Goal: Information Seeking & Learning: Understand process/instructions

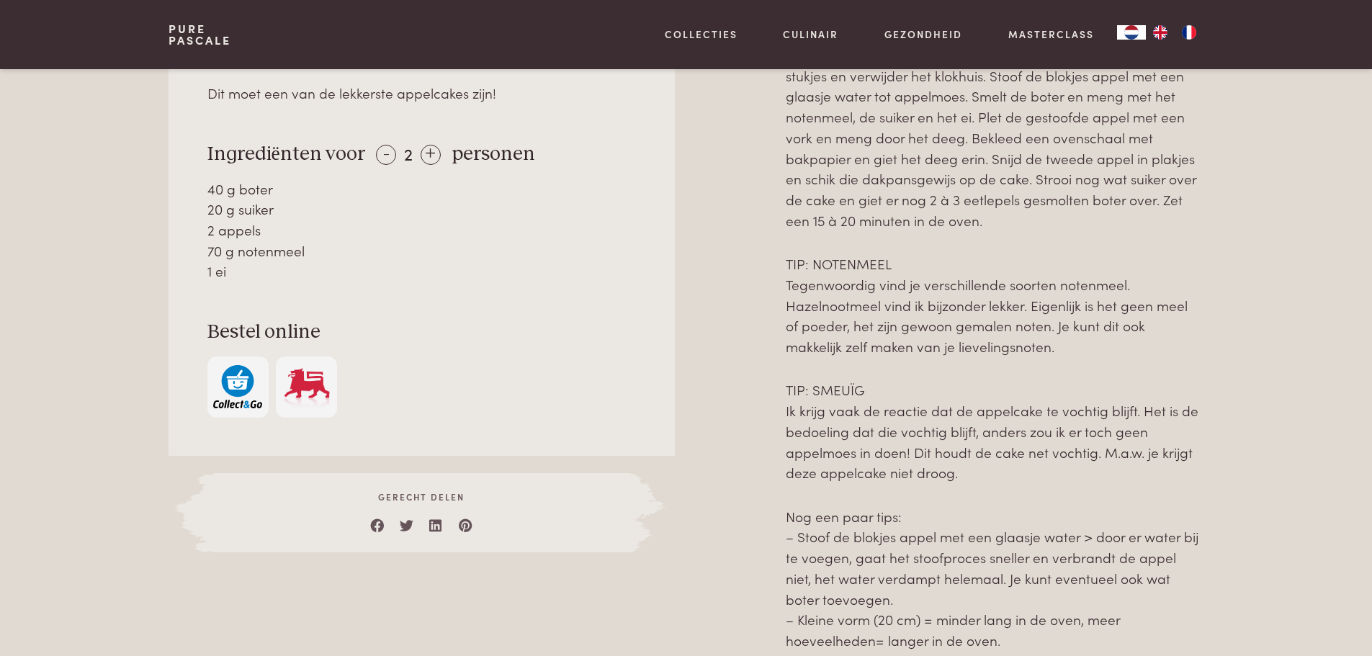
scroll to position [432, 0]
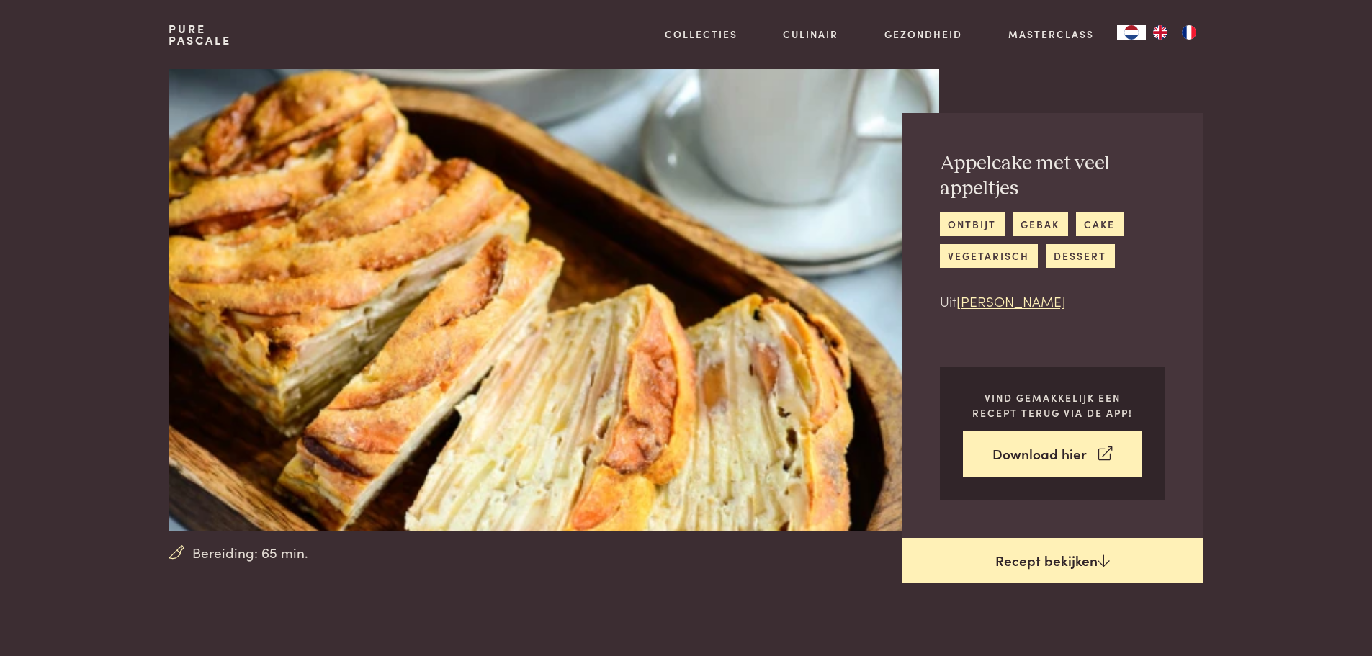
click at [1002, 564] on link "Recept bekijken" at bounding box center [1053, 561] width 302 height 46
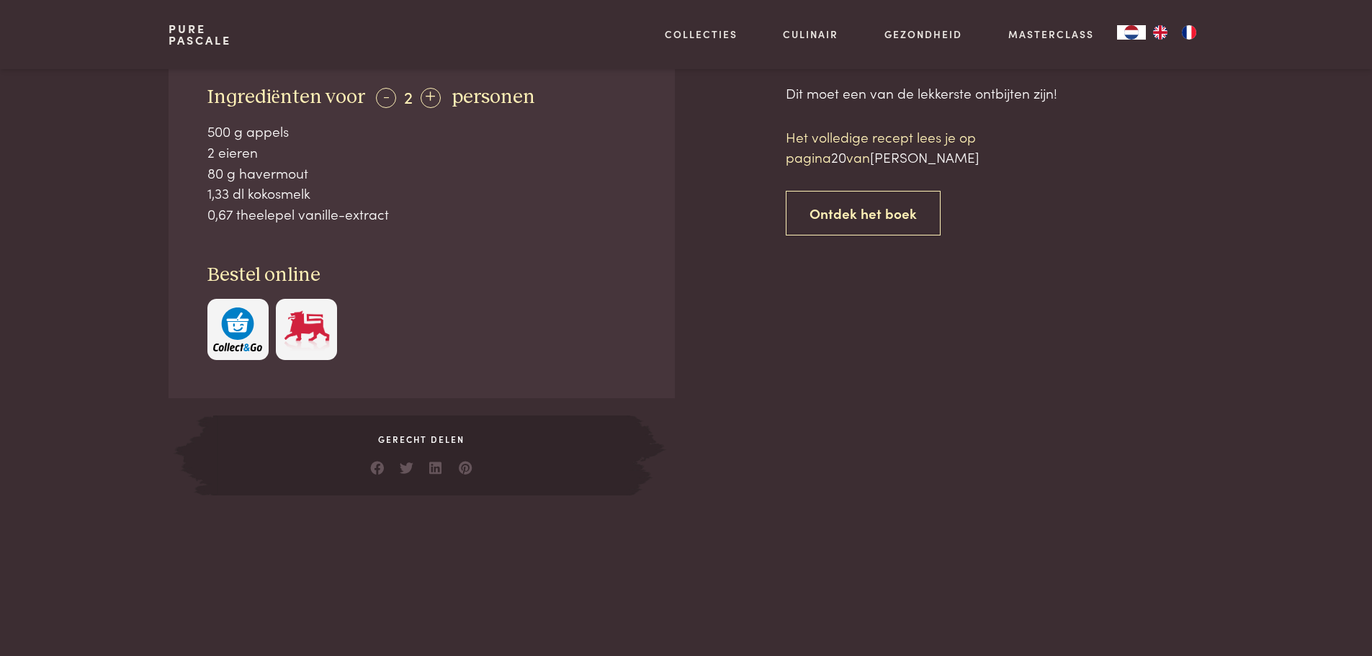
scroll to position [588, 0]
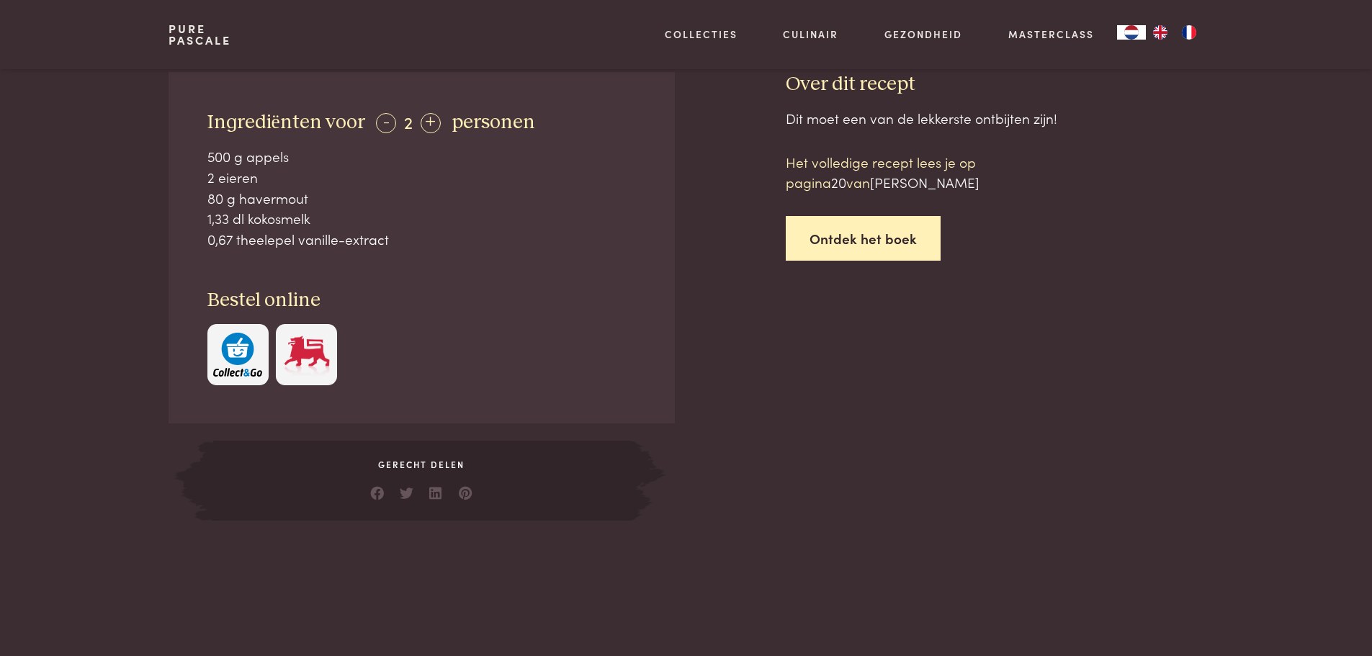
click at [834, 244] on link "Ontdek het boek" at bounding box center [863, 238] width 155 height 45
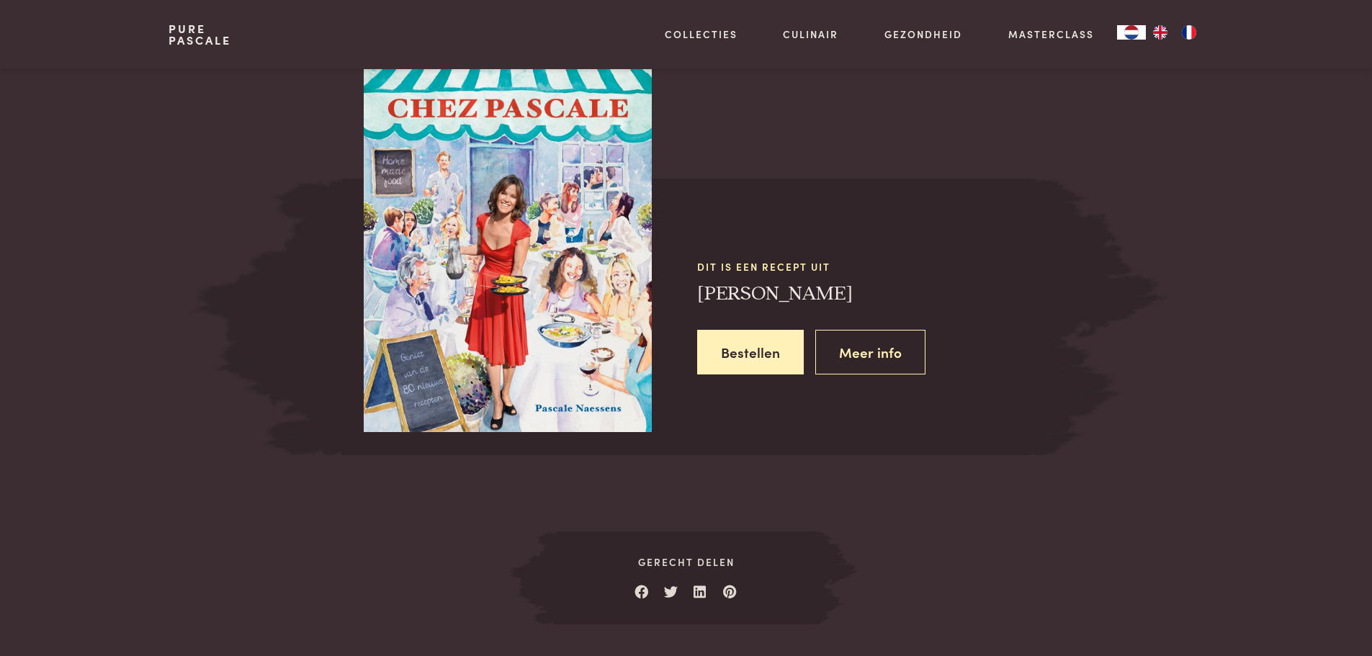
scroll to position [1261, 0]
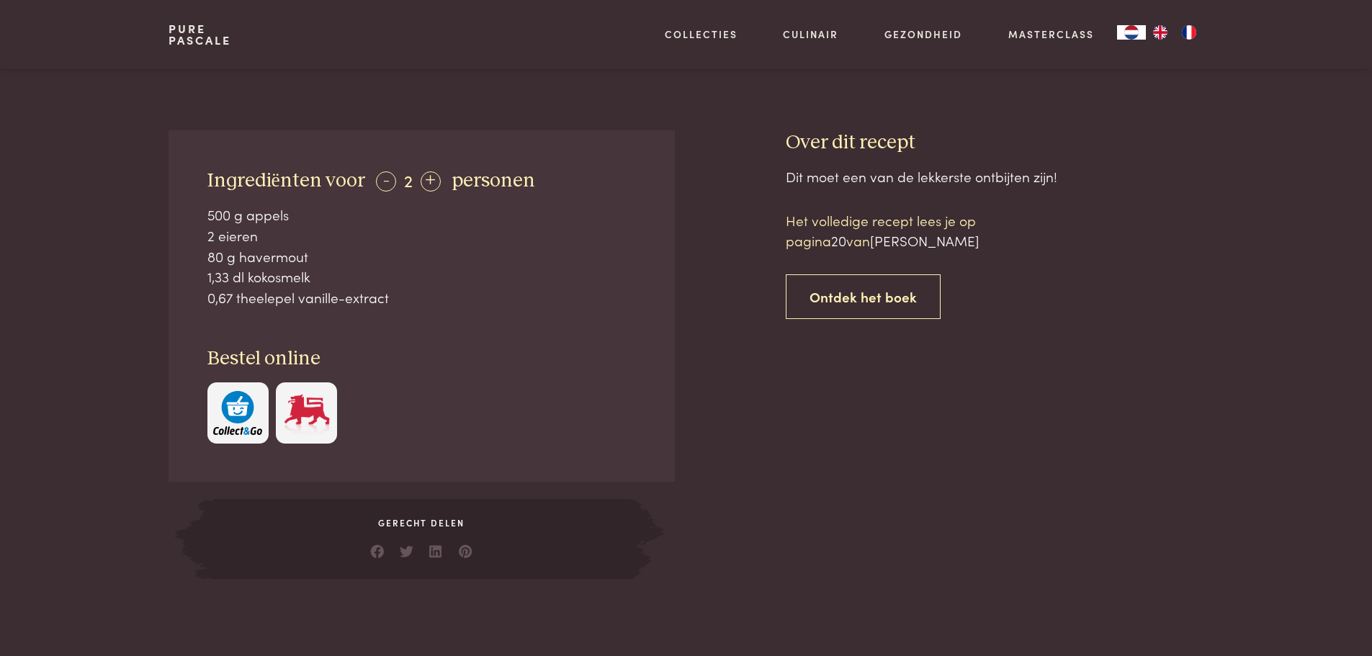
scroll to position [228, 0]
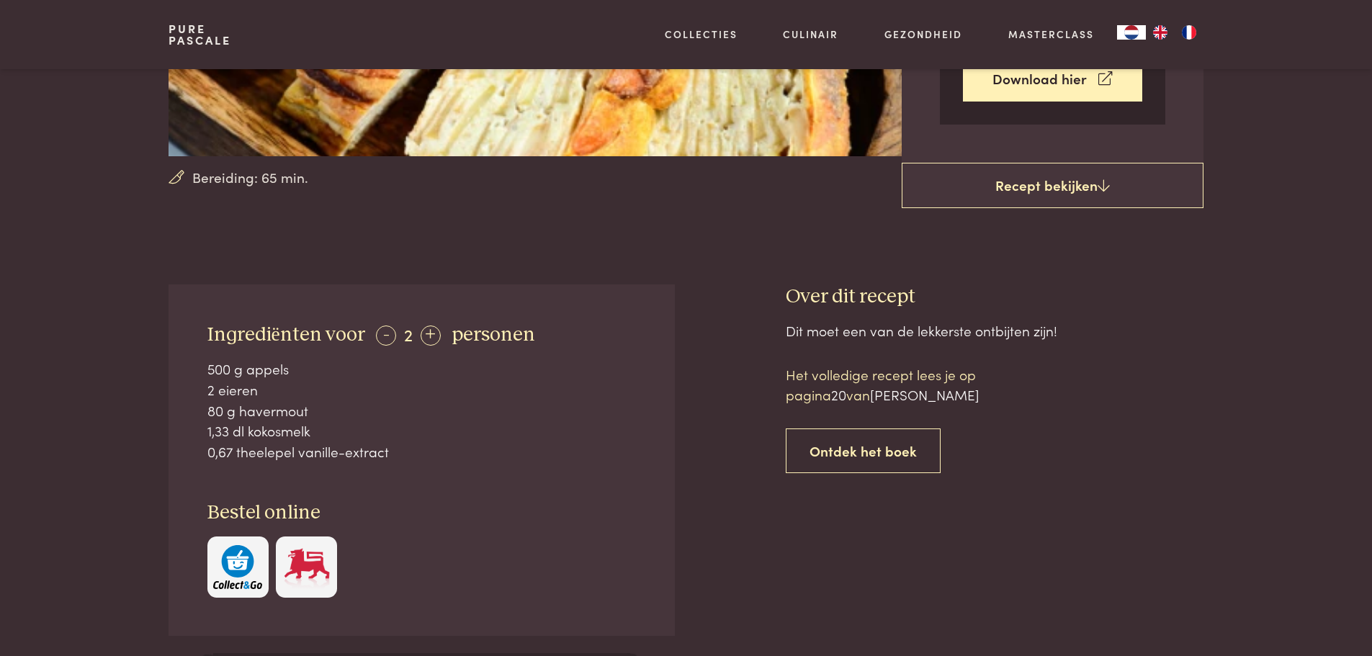
scroll to position [660, 0]
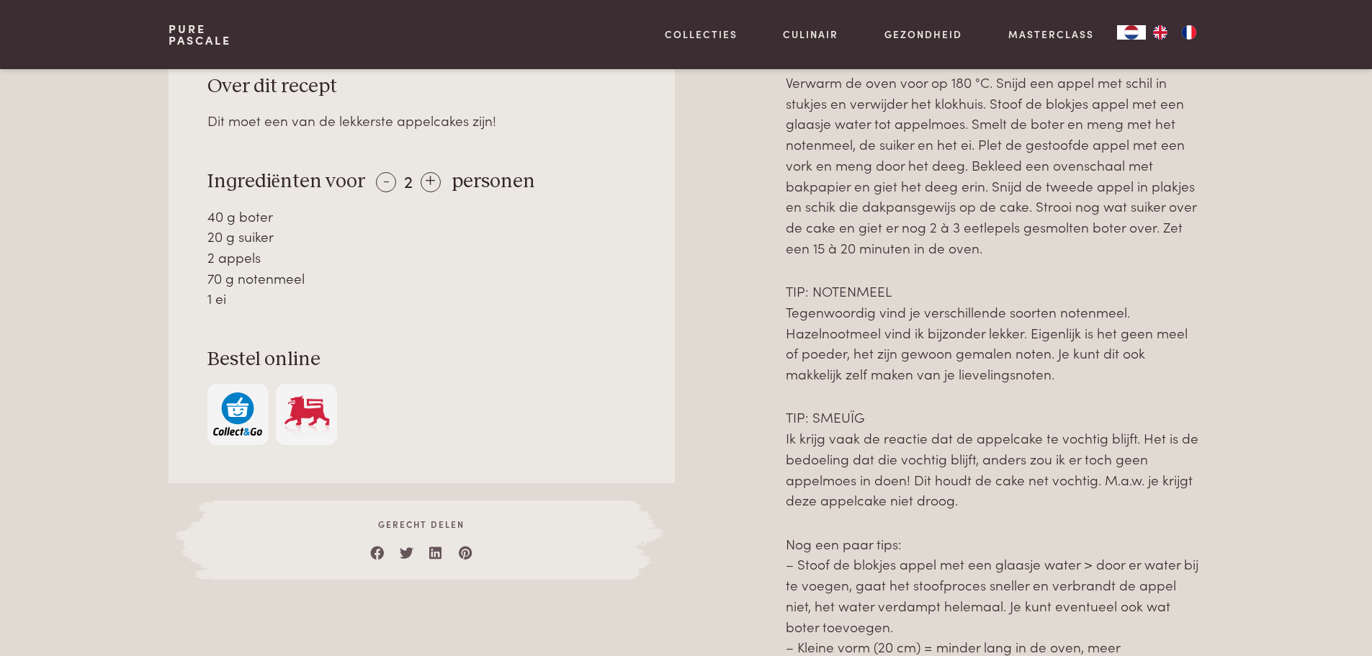
scroll to position [648, 0]
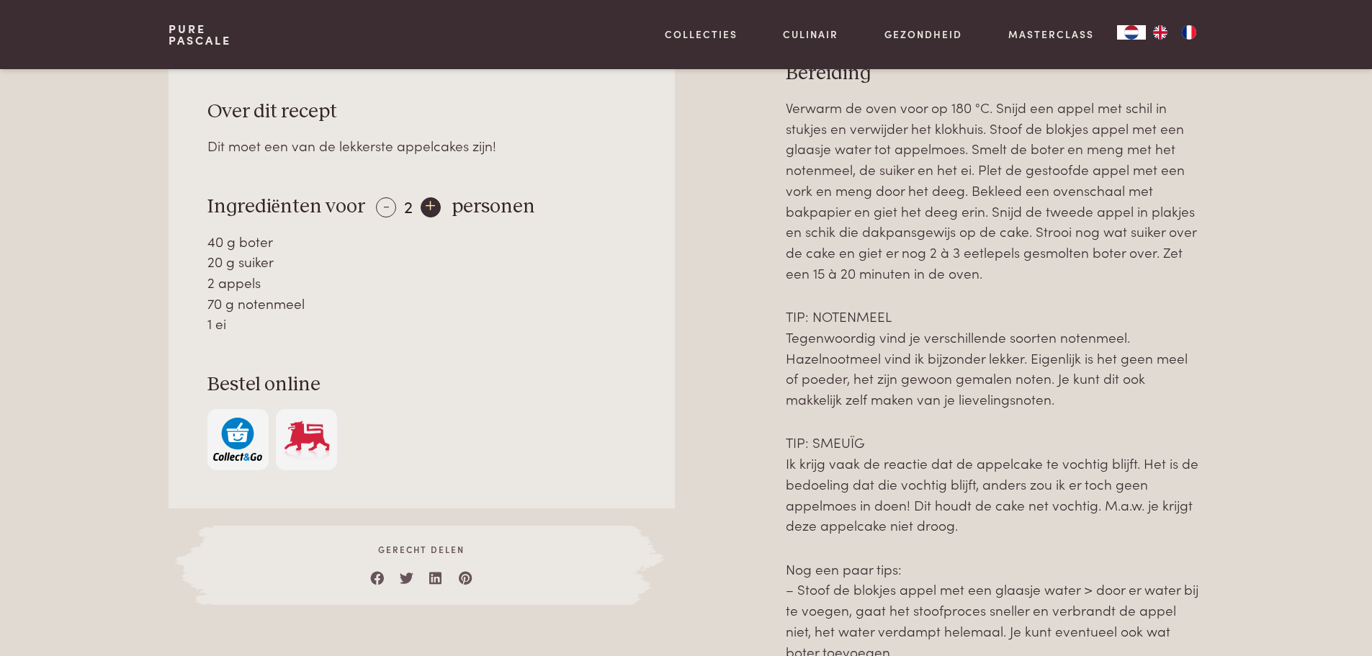
click at [423, 211] on div "+" at bounding box center [431, 207] width 20 height 20
click at [423, 210] on div "+" at bounding box center [431, 207] width 20 height 20
click at [382, 214] on div "-" at bounding box center [386, 207] width 20 height 20
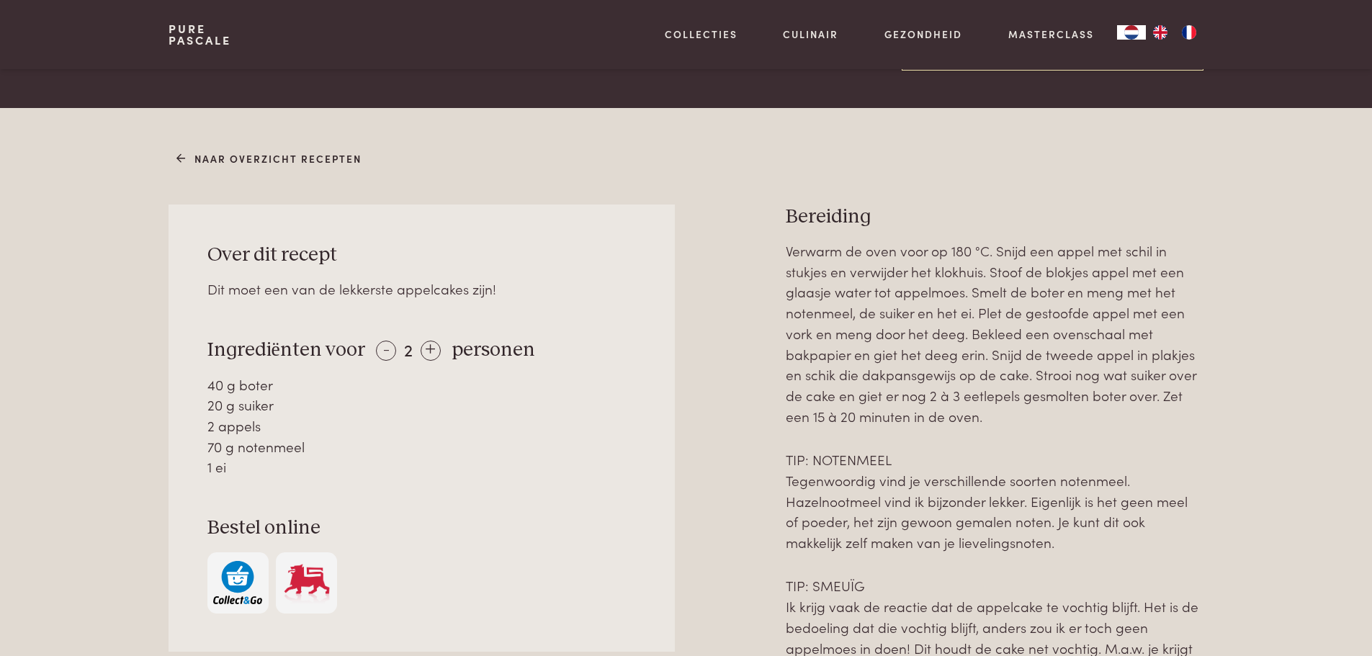
scroll to position [504, 0]
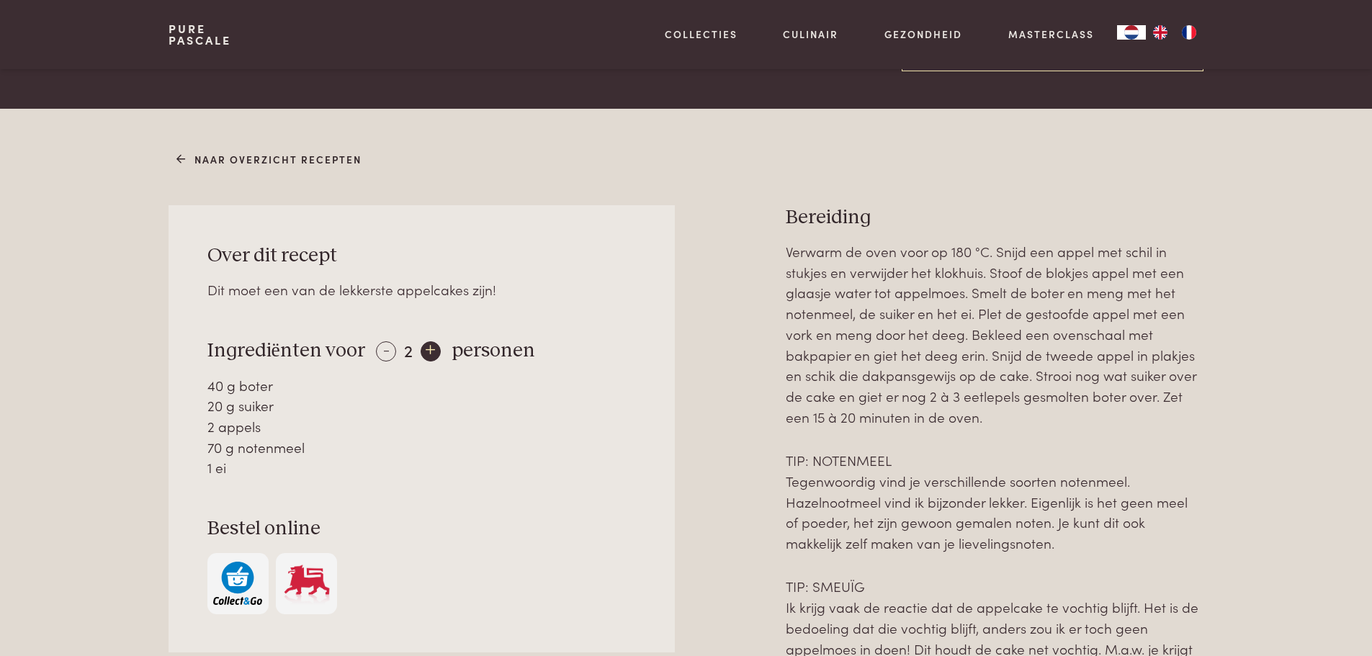
click at [429, 357] on div "+" at bounding box center [431, 351] width 20 height 20
click at [431, 357] on div "+" at bounding box center [431, 351] width 20 height 20
click at [429, 351] on div "+" at bounding box center [431, 351] width 20 height 20
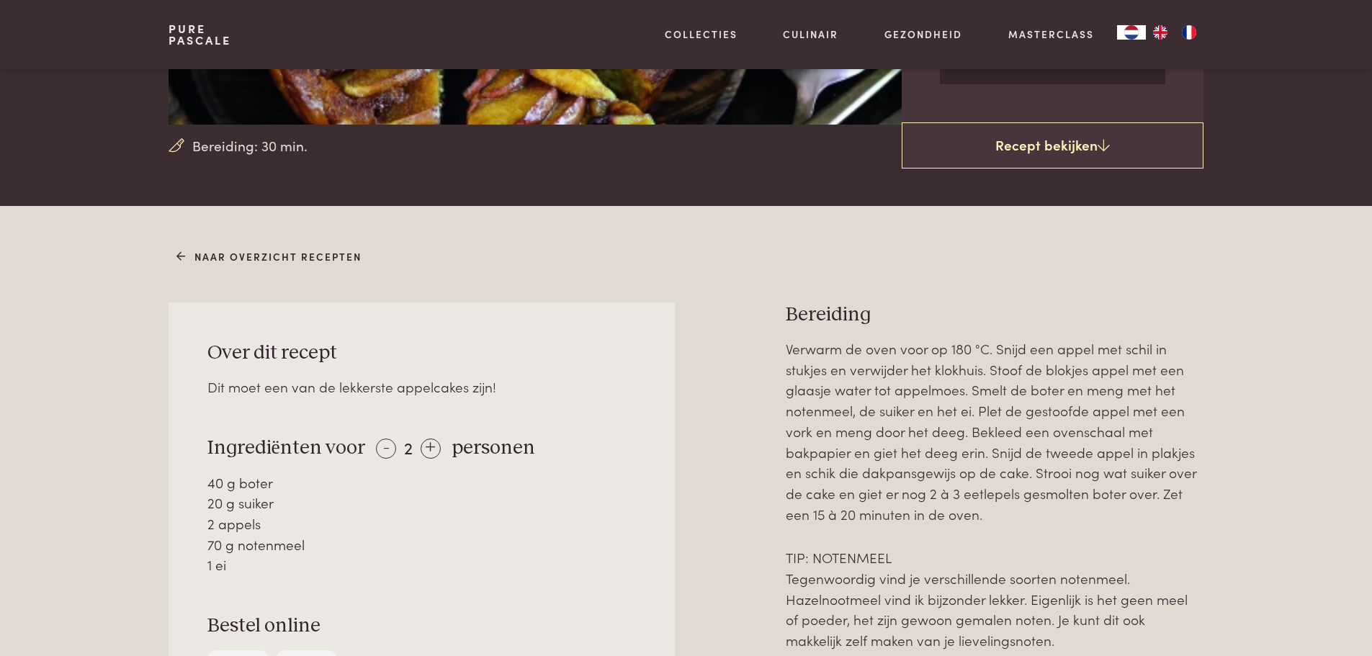
scroll to position [432, 0]
